Goal: Transaction & Acquisition: Purchase product/service

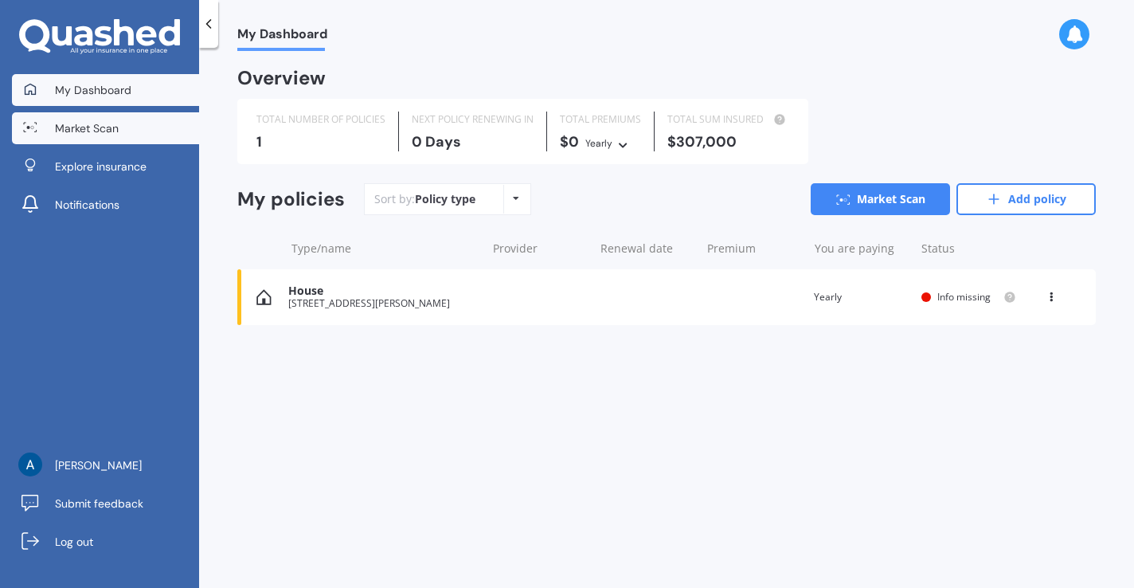
click at [153, 135] on link "Market Scan" at bounding box center [105, 128] width 187 height 32
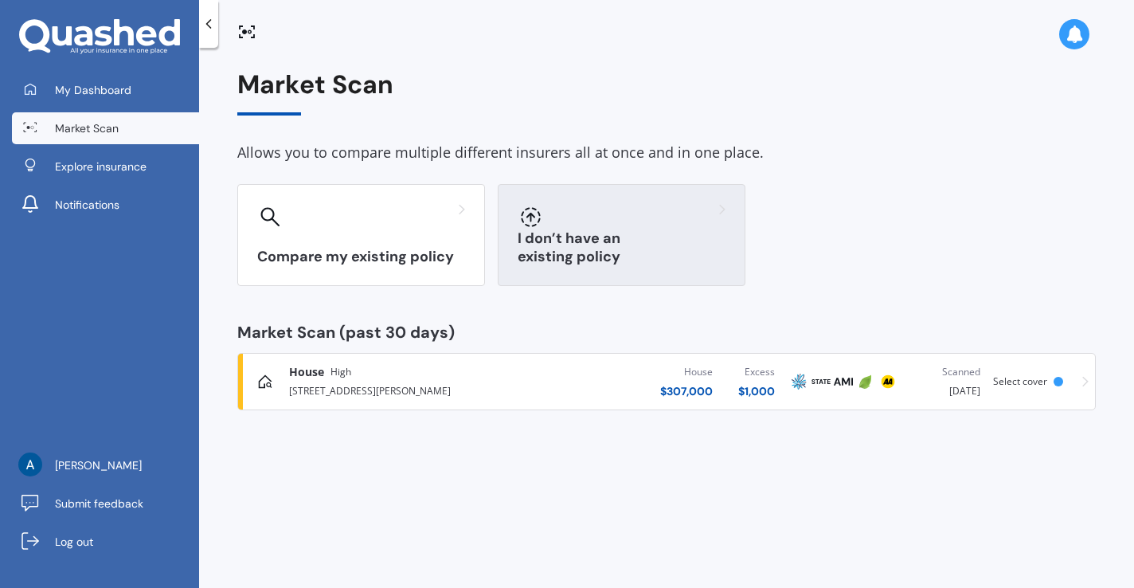
click at [598, 233] on div "I don’t have an existing policy" at bounding box center [622, 235] width 248 height 102
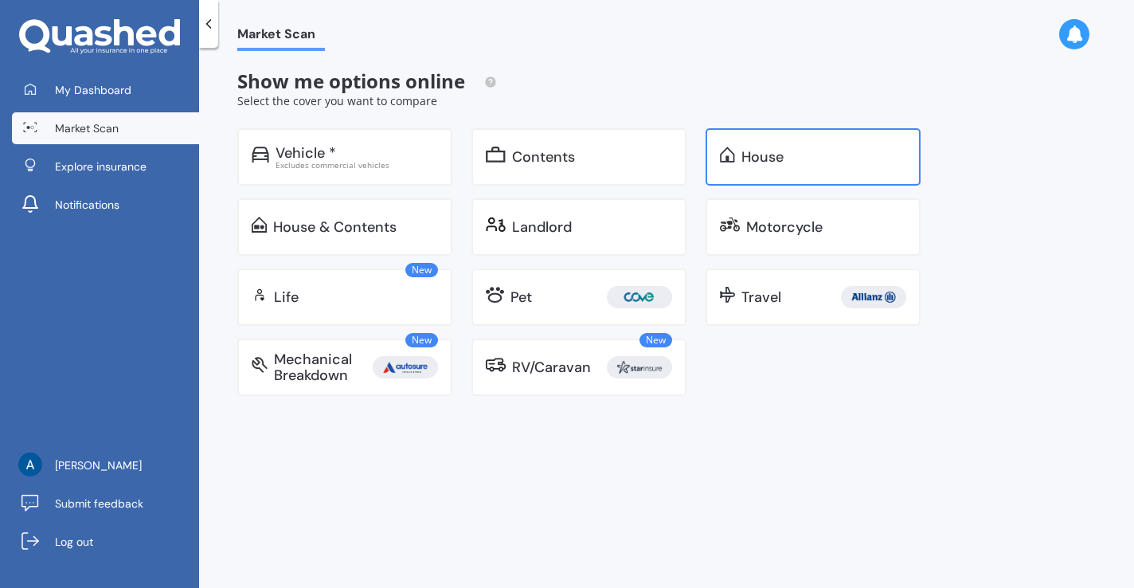
click at [838, 159] on div "House" at bounding box center [823, 157] width 165 height 16
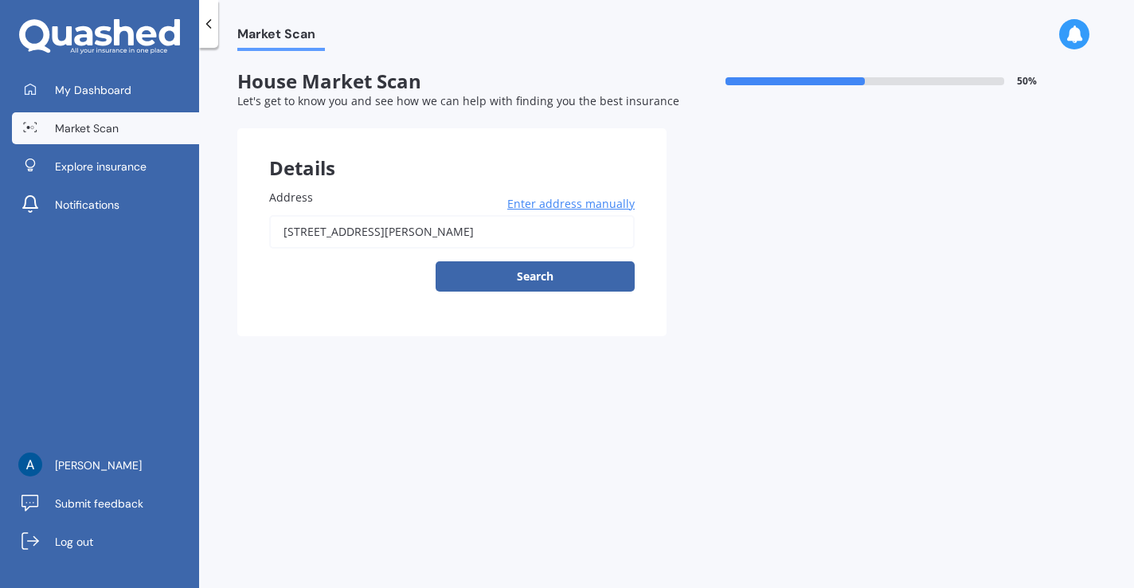
click at [502, 233] on input "[STREET_ADDRESS][PERSON_NAME]" at bounding box center [451, 231] width 365 height 33
type input "[STREET_ADDRESS][PERSON_NAME]"
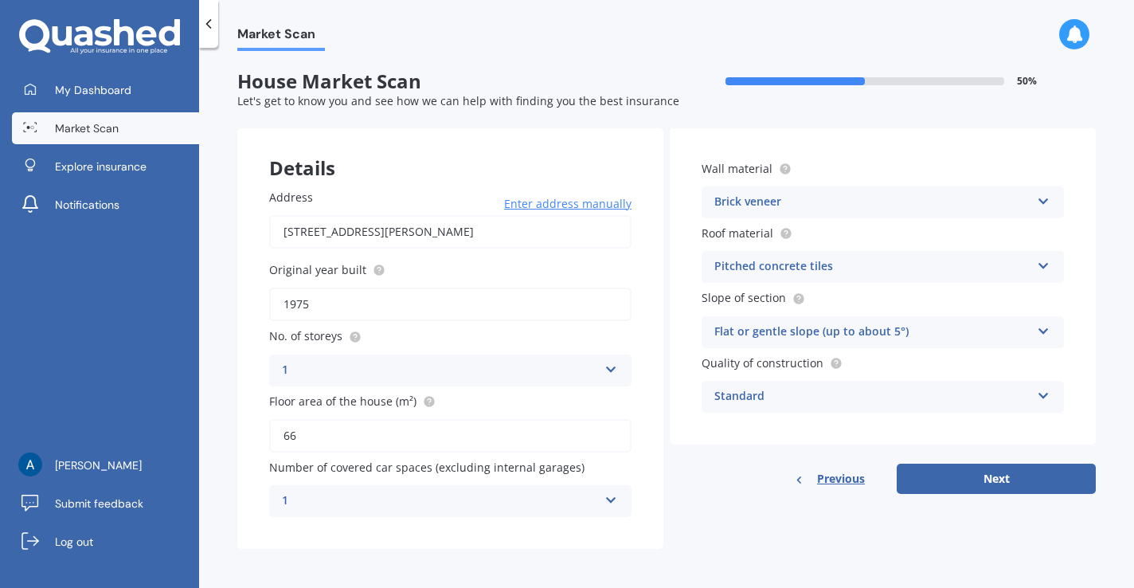
click at [523, 435] on input "66" at bounding box center [450, 435] width 362 height 33
type input "6"
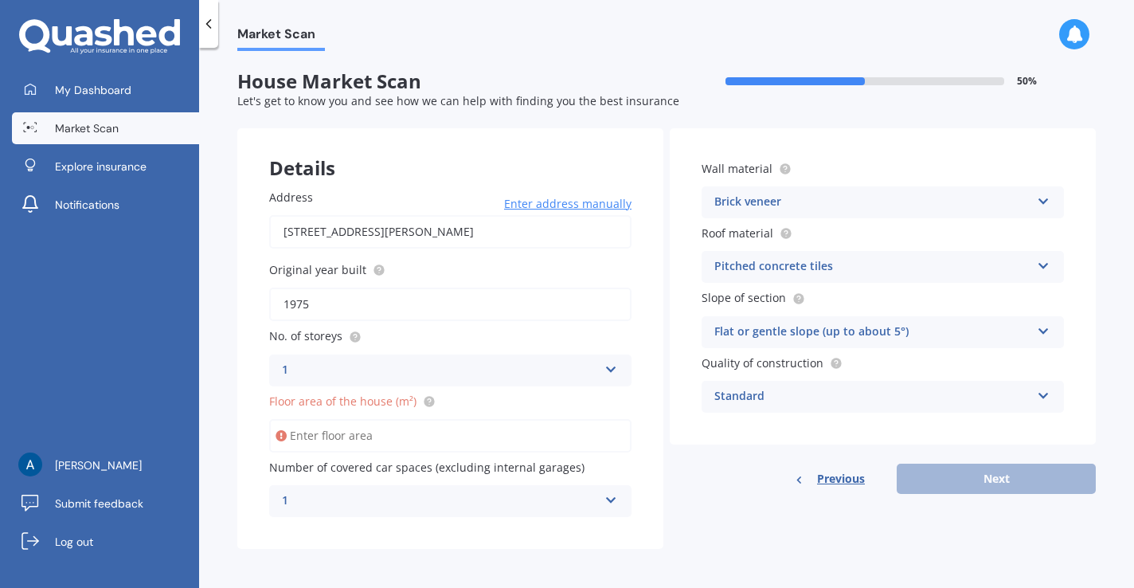
type input "8"
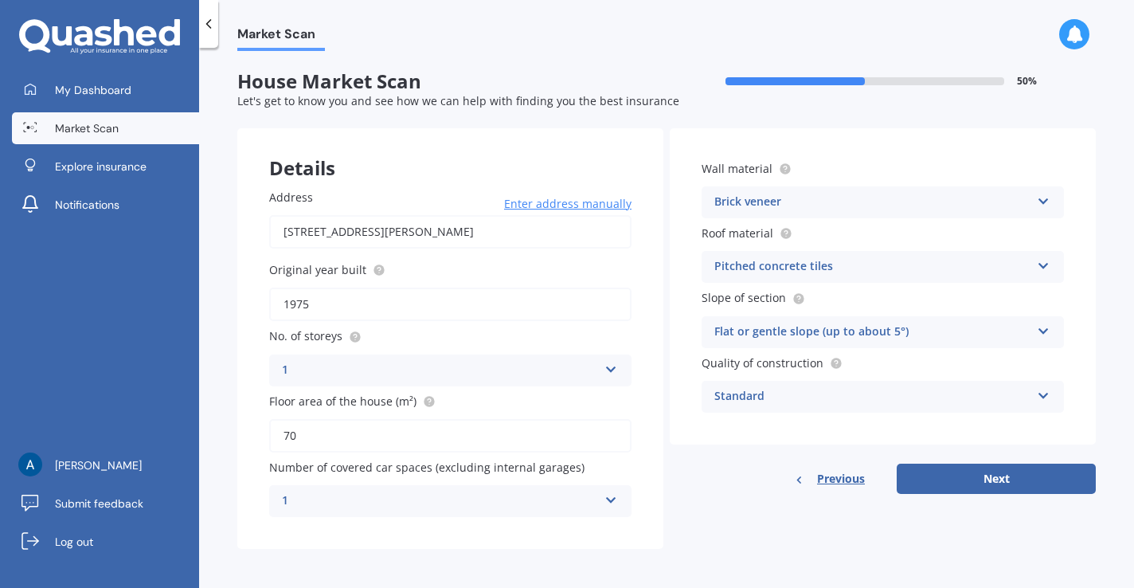
type input "70"
click at [996, 270] on div "Pitched concrete tiles" at bounding box center [872, 266] width 316 height 19
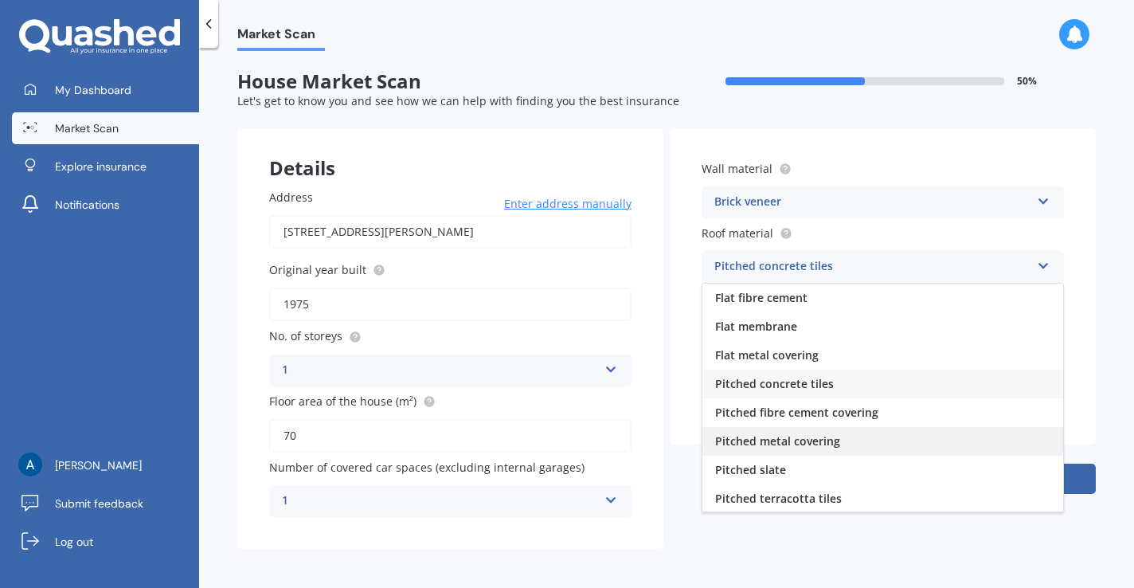
click at [893, 440] on div "Pitched metal covering" at bounding box center [882, 441] width 361 height 29
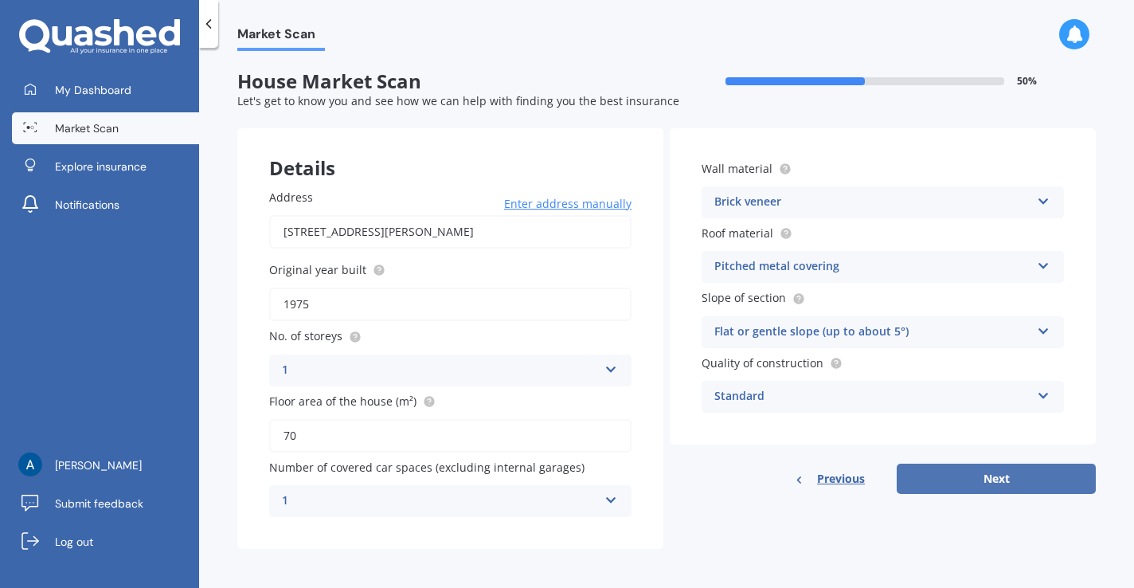
click at [998, 486] on button "Next" at bounding box center [995, 478] width 199 height 30
select select "15"
select select "10"
select select "1983"
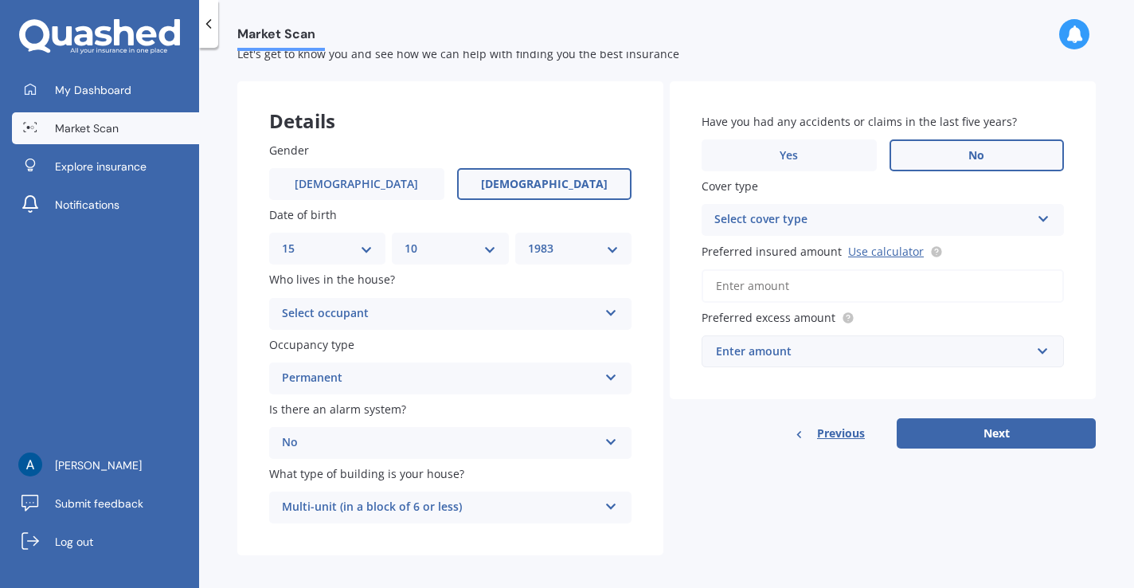
scroll to position [58, 0]
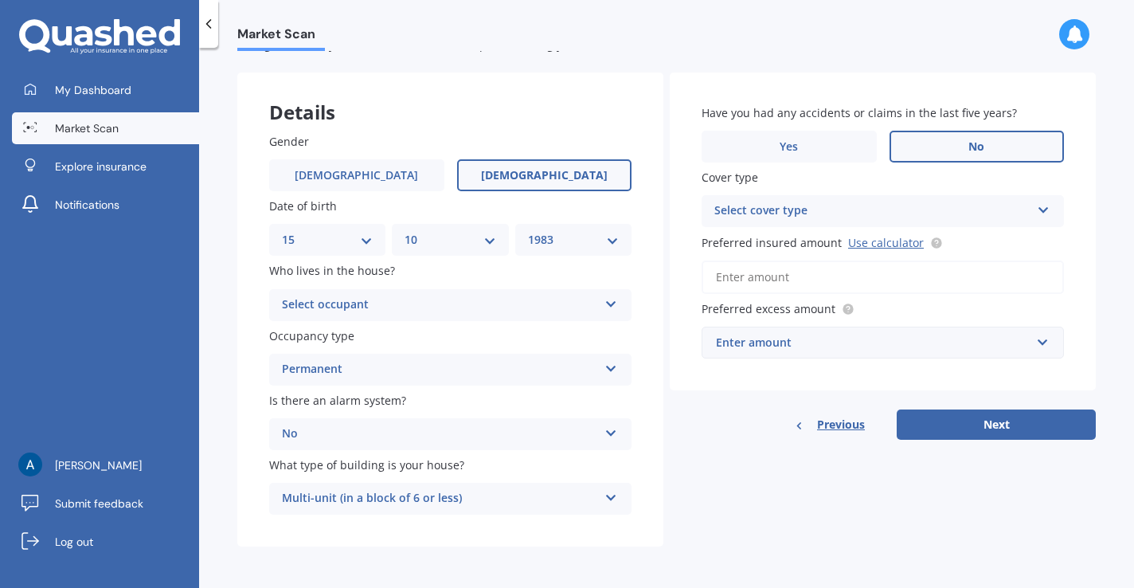
click at [573, 291] on div "Select occupant Owner Owner + Boarder" at bounding box center [450, 305] width 362 height 32
click at [475, 334] on div "Owner" at bounding box center [450, 336] width 361 height 29
click at [981, 209] on div "Select cover type" at bounding box center [872, 210] width 316 height 19
click at [900, 238] on div "High" at bounding box center [882, 242] width 361 height 29
click at [885, 240] on link "Use calculator" at bounding box center [886, 242] width 76 height 15
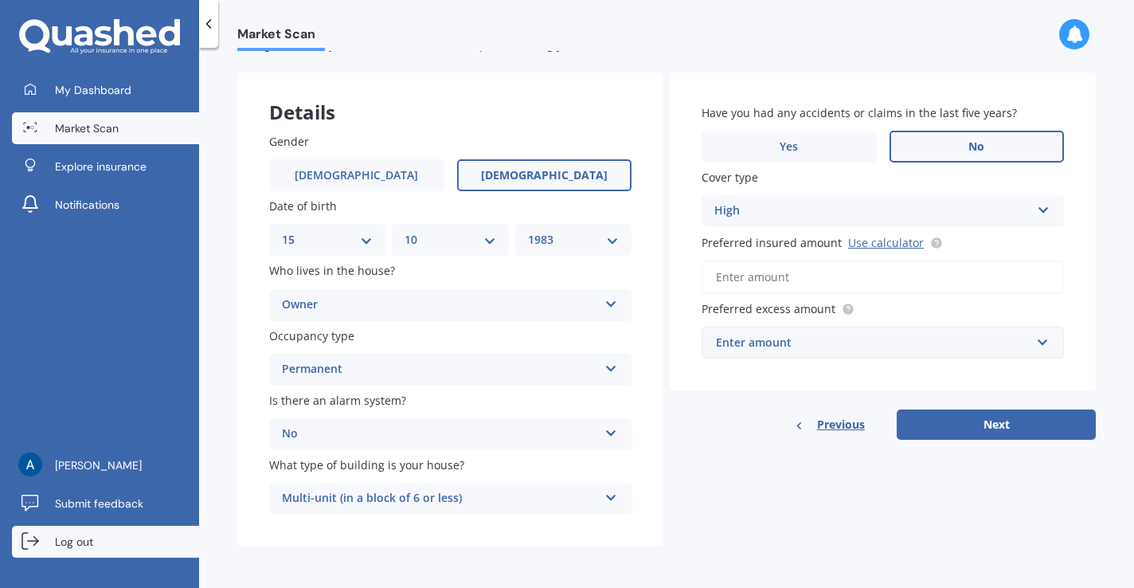
click at [58, 542] on span "Log out" at bounding box center [74, 541] width 38 height 16
